Goal: Transaction & Acquisition: Purchase product/service

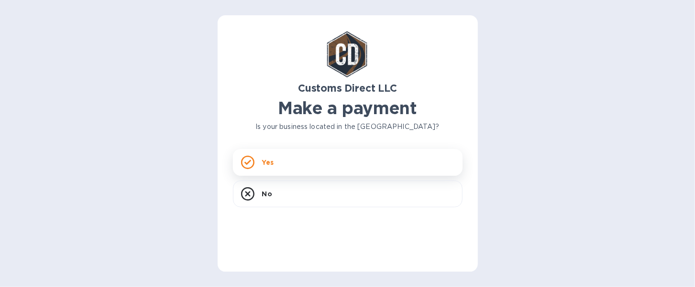
click at [285, 160] on div "Yes" at bounding box center [347, 162] width 229 height 27
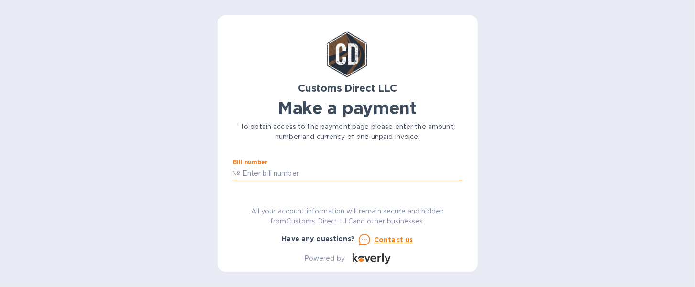
click at [283, 175] on input "text" at bounding box center [351, 174] width 222 height 14
click at [268, 173] on input "text" at bounding box center [351, 174] width 222 height 14
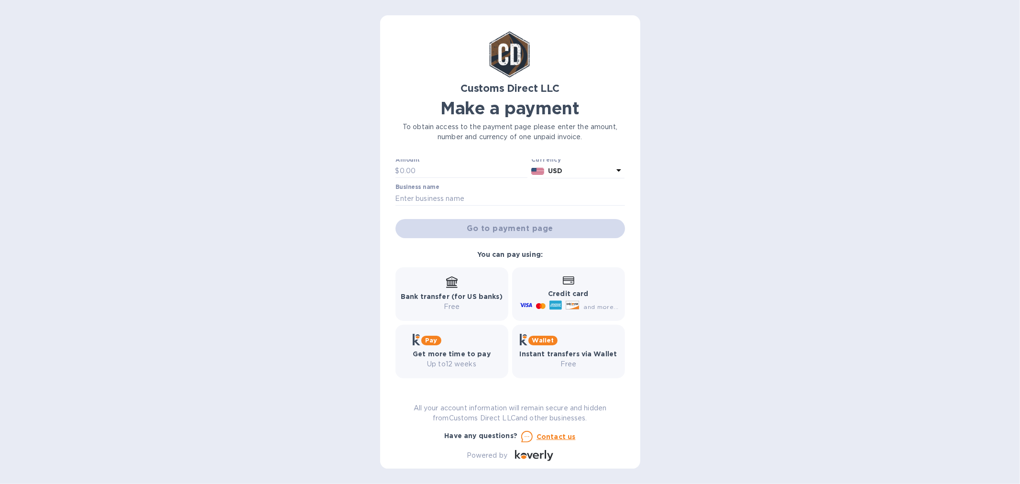
scroll to position [30, 0]
type input "54795-54796"
click at [436, 193] on input "text" at bounding box center [509, 199] width 229 height 14
type input "W"
type input "Exec Armor"
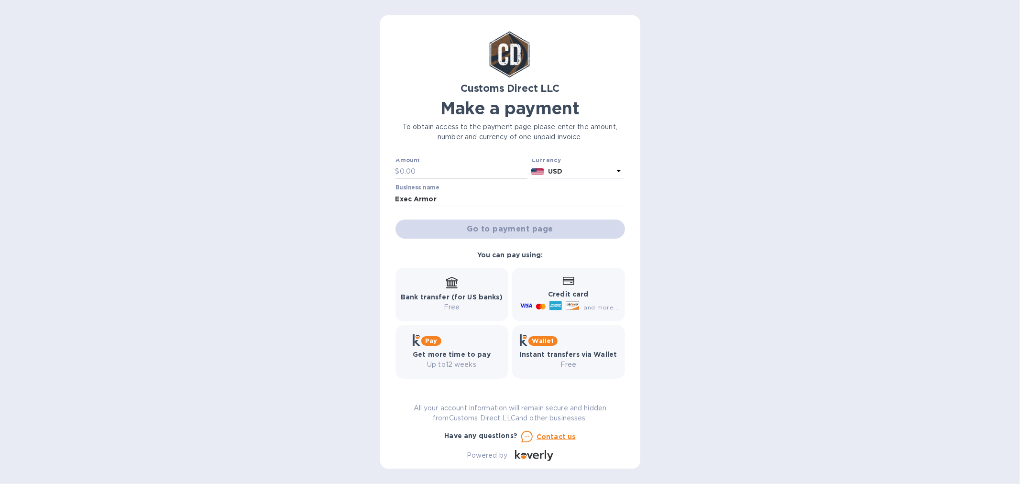
click at [438, 170] on input "text" at bounding box center [464, 171] width 128 height 14
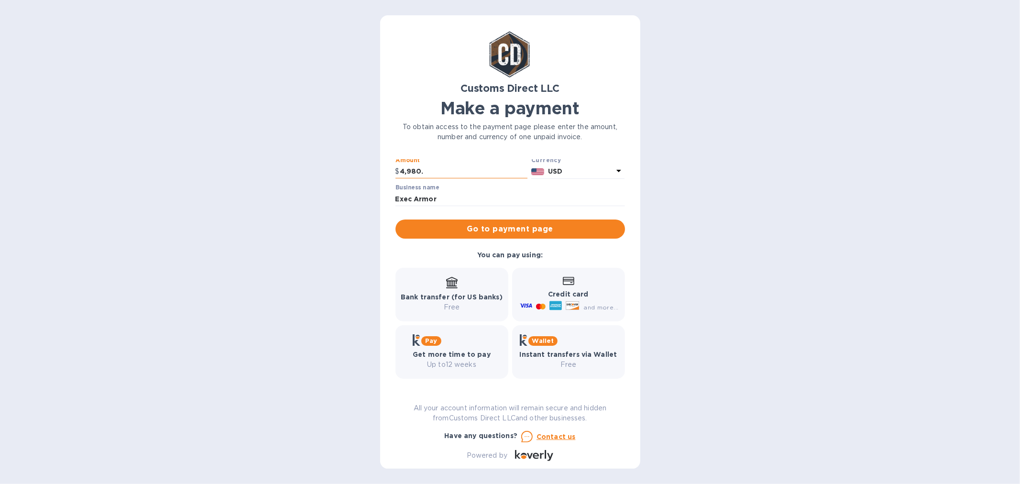
type input "4,980"
click at [484, 228] on span "Go to payment page" at bounding box center [510, 228] width 214 height 11
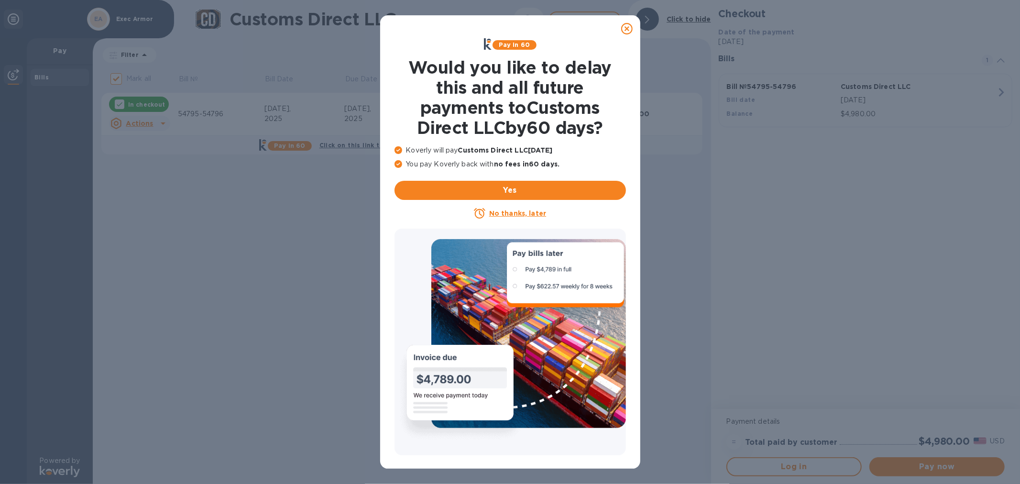
click at [625, 27] on icon at bounding box center [626, 28] width 11 height 11
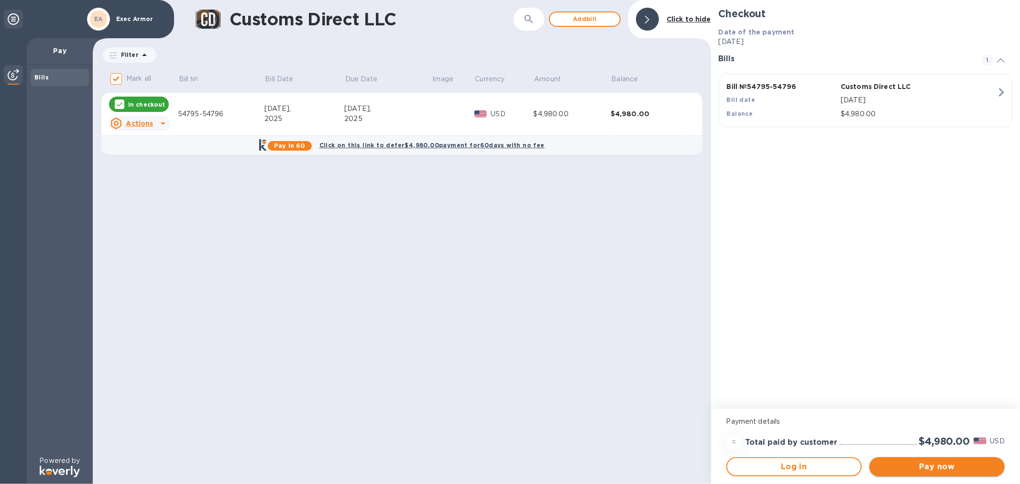
click at [694, 287] on span "Pay now" at bounding box center [937, 466] width 120 height 11
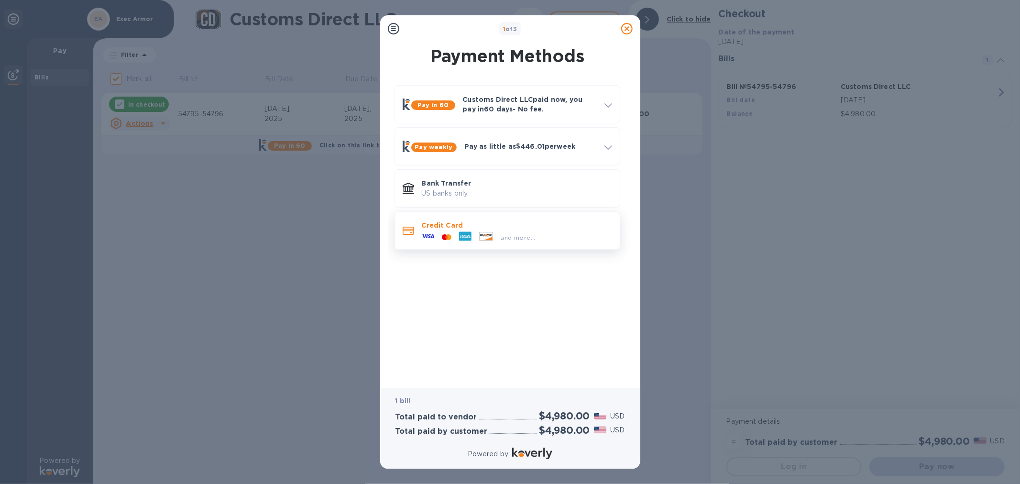
click at [489, 230] on div "and more..." at bounding box center [478, 237] width 121 height 14
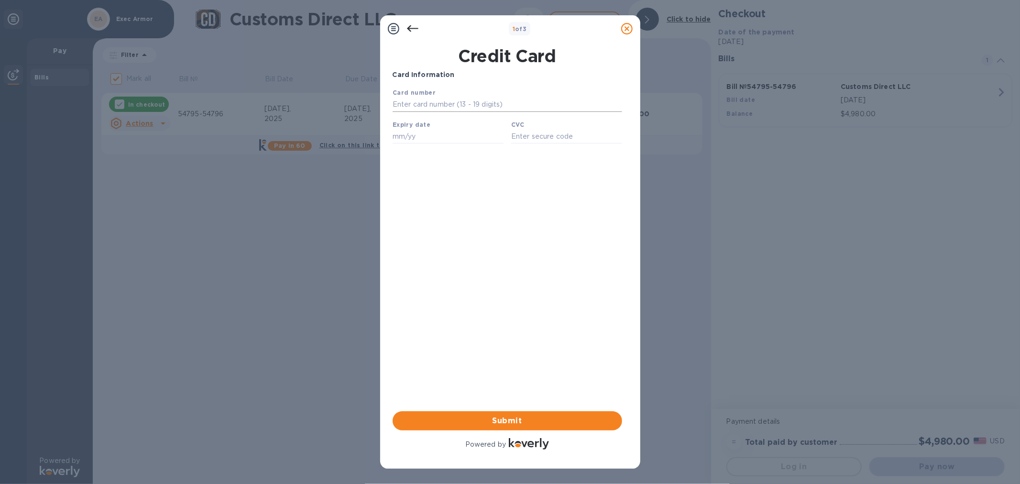
click at [407, 106] on input "text" at bounding box center [506, 104] width 229 height 14
click at [417, 103] on input "text" at bounding box center [506, 104] width 229 height 14
click at [397, 103] on input "text" at bounding box center [506, 104] width 229 height 14
type input "[CREDIT_CARD_NUMBER]"
type input "05/29"
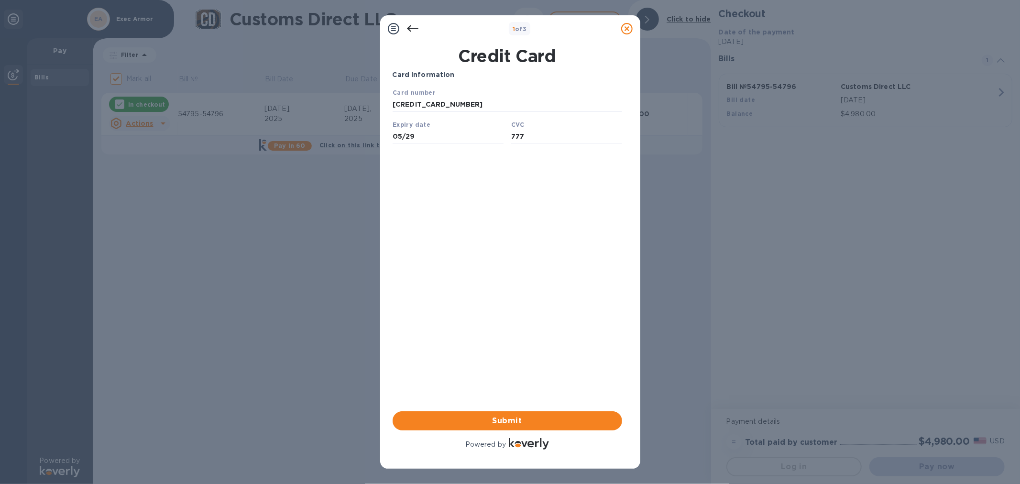
type input "777"
click at [446, 231] on div "Card Information Your browser does not support iframes Submit Powered by" at bounding box center [507, 261] width 229 height 382
click at [513, 287] on span "Submit" at bounding box center [507, 420] width 214 height 11
